Goal: Book appointment/travel/reservation

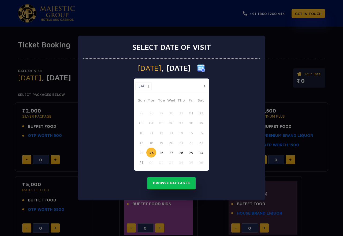
click at [204, 86] on button "button" at bounding box center [204, 86] width 7 height 7
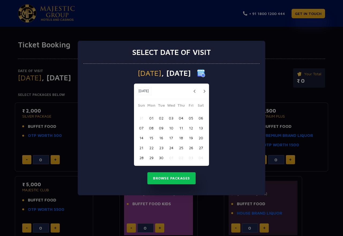
click at [204, 86] on div "[DATE] [DATE]" at bounding box center [171, 92] width 75 height 16
click at [205, 92] on button "button" at bounding box center [204, 91] width 7 height 7
click at [182, 147] on button "23" at bounding box center [181, 148] width 10 height 10
click at [173, 178] on button "Browse Packages" at bounding box center [171, 178] width 48 height 12
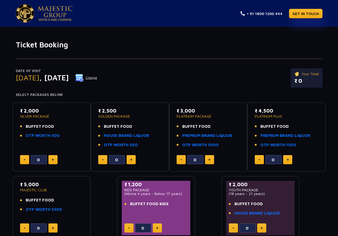
scroll to position [27, 0]
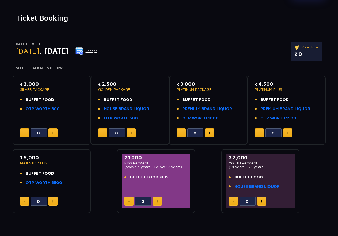
click at [53, 131] on button at bounding box center [53, 132] width 9 height 9
type input "2"
click at [158, 202] on img at bounding box center [157, 201] width 2 height 3
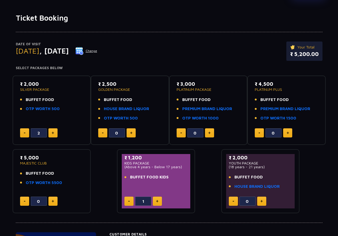
click at [158, 202] on img at bounding box center [157, 201] width 2 height 3
type input "2"
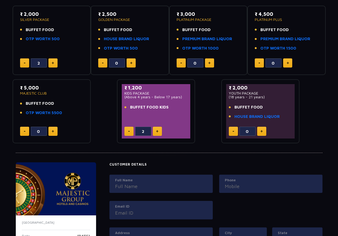
scroll to position [84, 0]
